Goal: Task Accomplishment & Management: Manage account settings

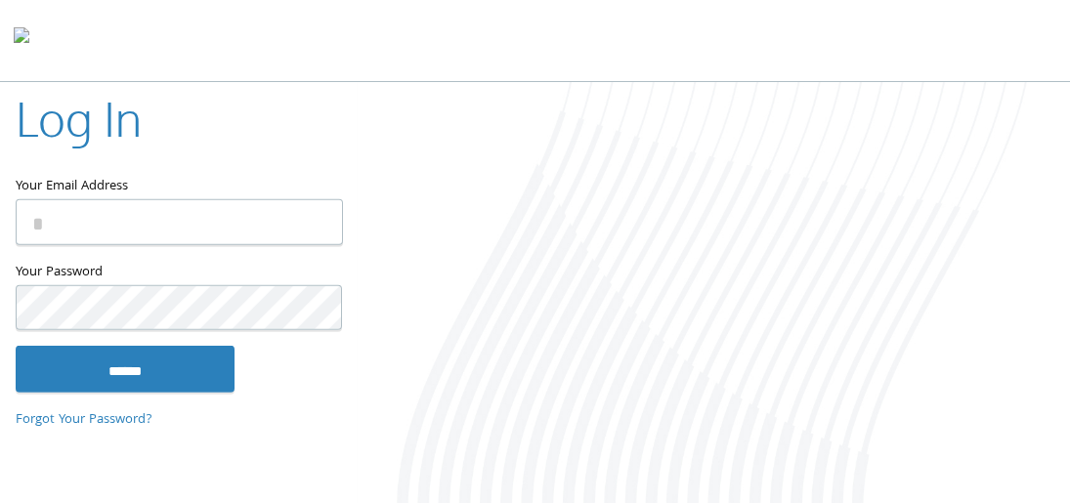
type input "**********"
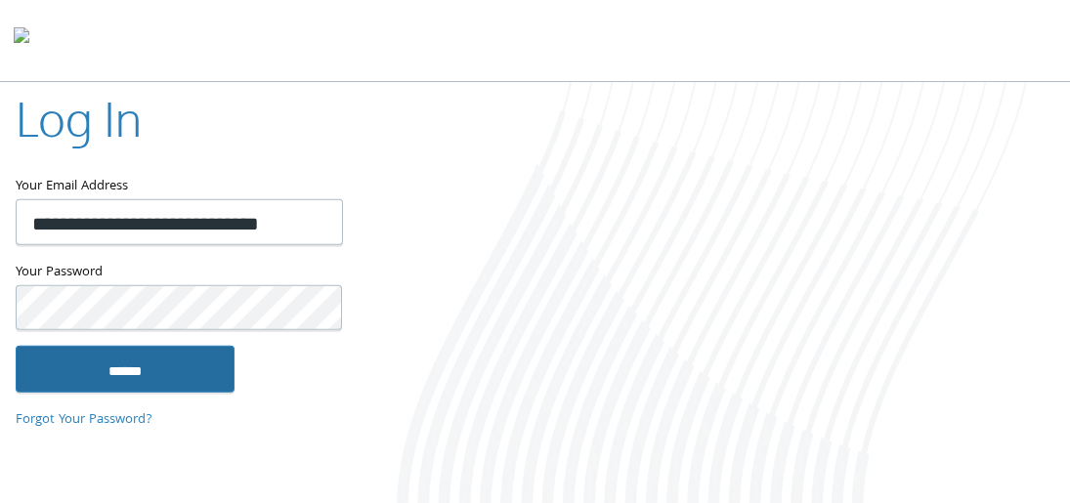
click at [184, 363] on input "******" at bounding box center [125, 369] width 219 height 47
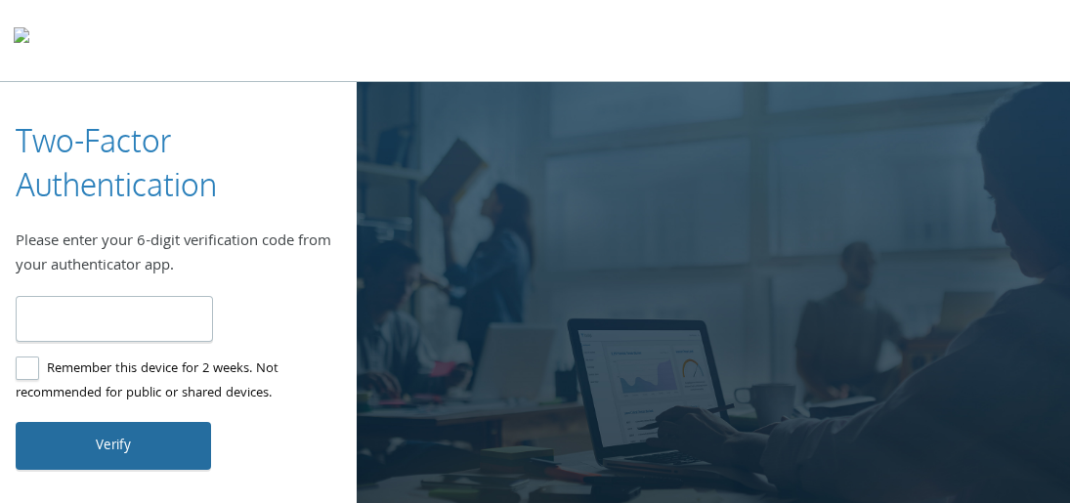
type input "******"
click at [178, 440] on button "Verify" at bounding box center [113, 445] width 195 height 47
